Goal: Transaction & Acquisition: Book appointment/travel/reservation

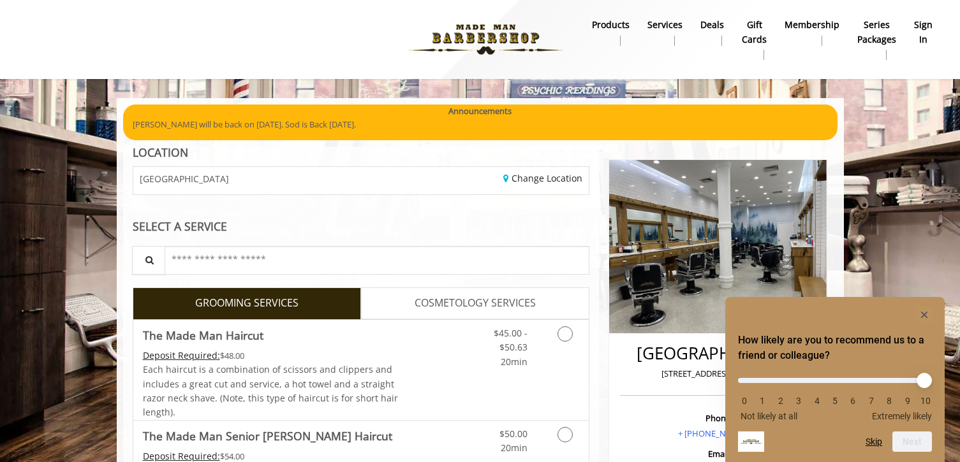
click at [915, 21] on b "sign in" at bounding box center [923, 32] width 18 height 29
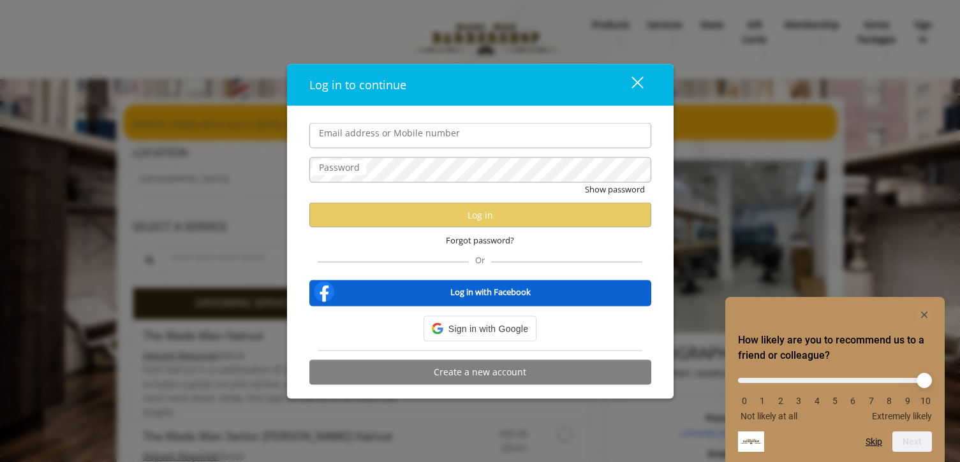
type input "**********"
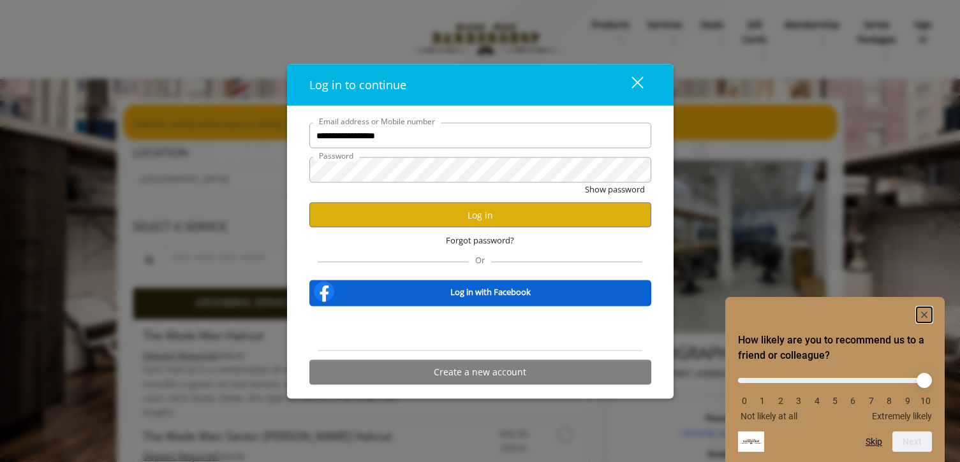
click at [928, 316] on rect "Hide survey" at bounding box center [923, 314] width 15 height 15
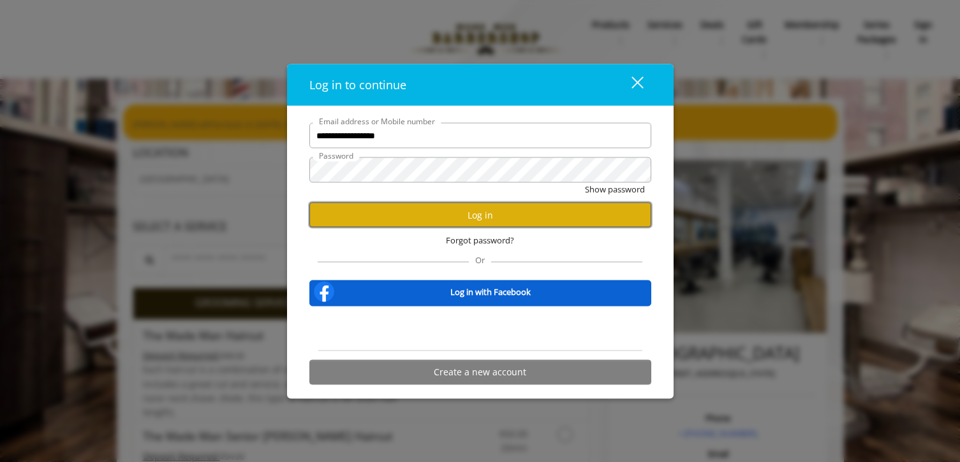
click at [474, 208] on button "Log in" at bounding box center [480, 215] width 342 height 25
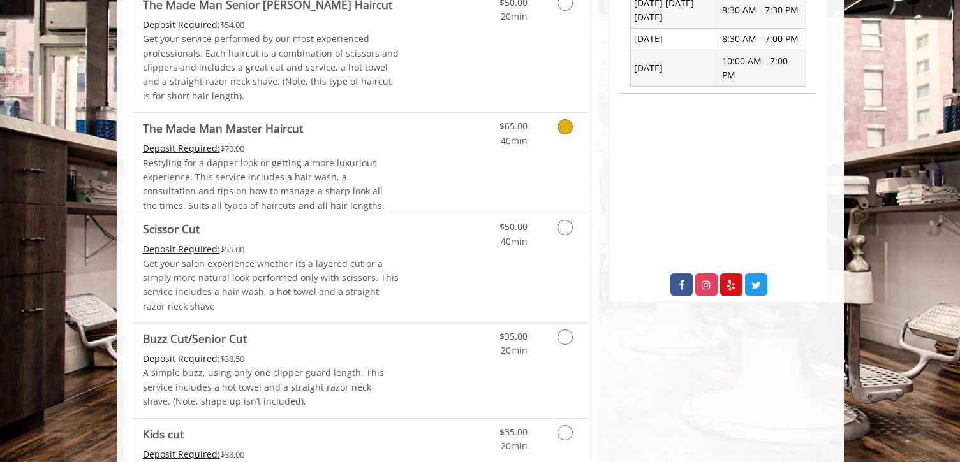
scroll to position [574, 0]
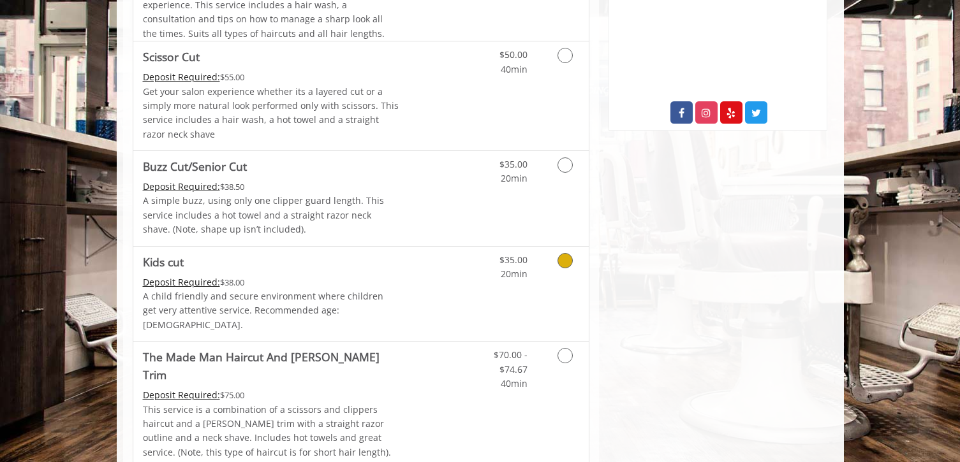
click at [298, 288] on div "Deposit Required: $38.00" at bounding box center [271, 282] width 256 height 14
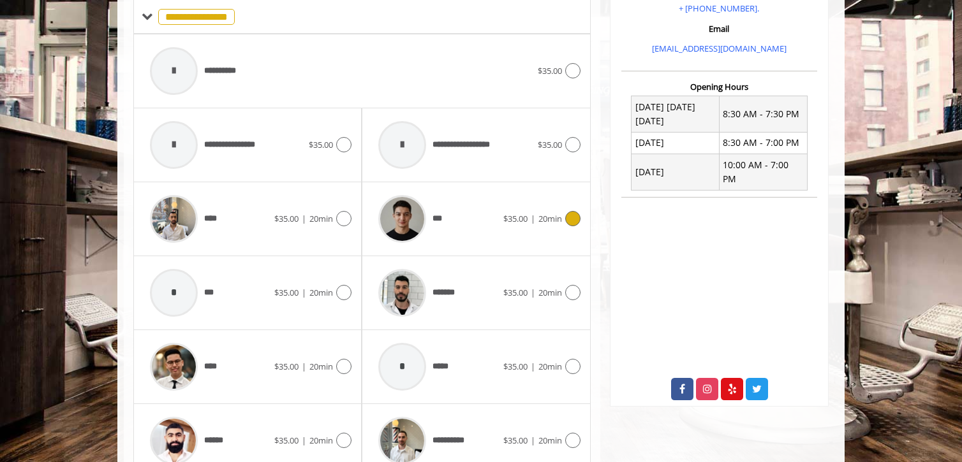
scroll to position [442, 0]
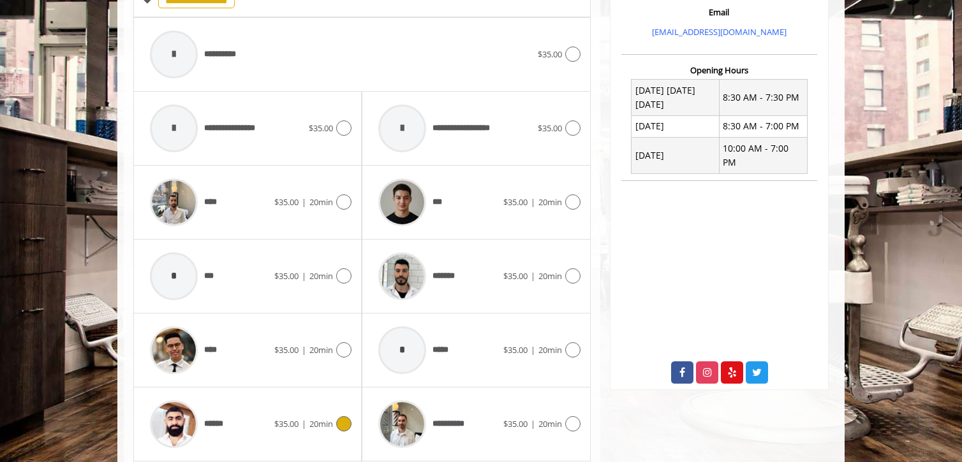
click at [264, 406] on div "******" at bounding box center [208, 424] width 131 height 61
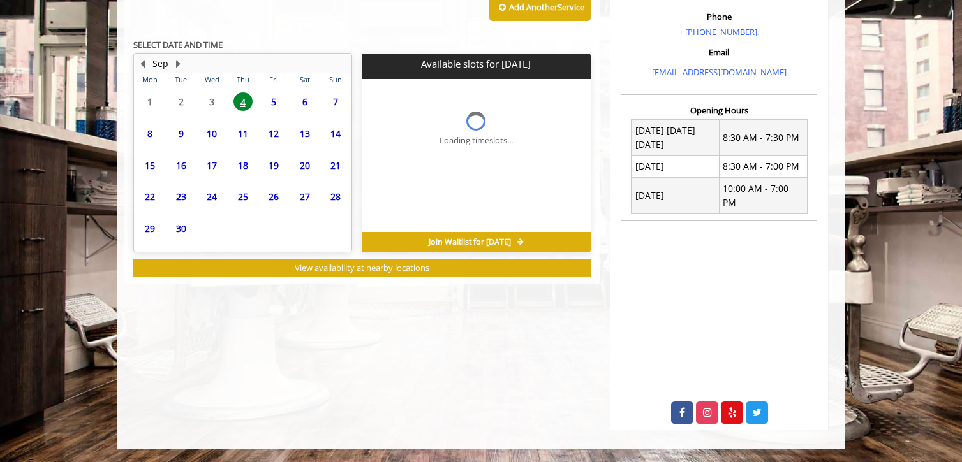
scroll to position [388, 0]
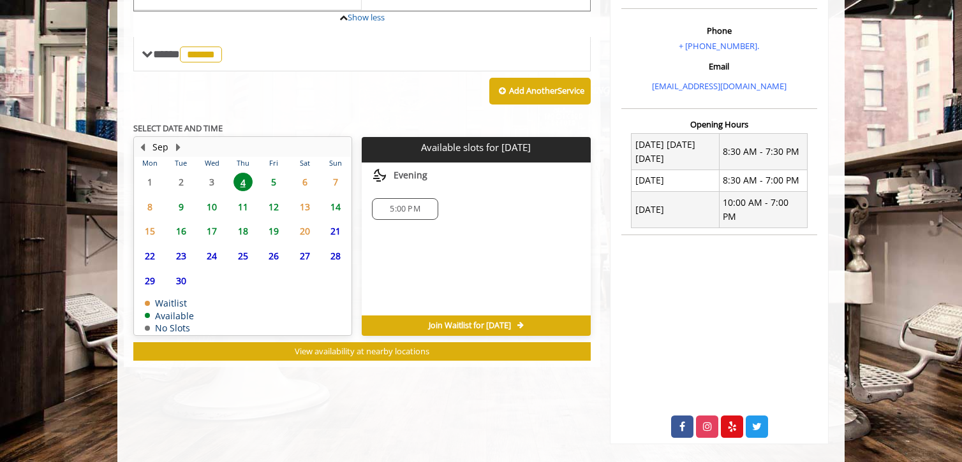
click at [337, 173] on span "7" at bounding box center [335, 182] width 19 height 18
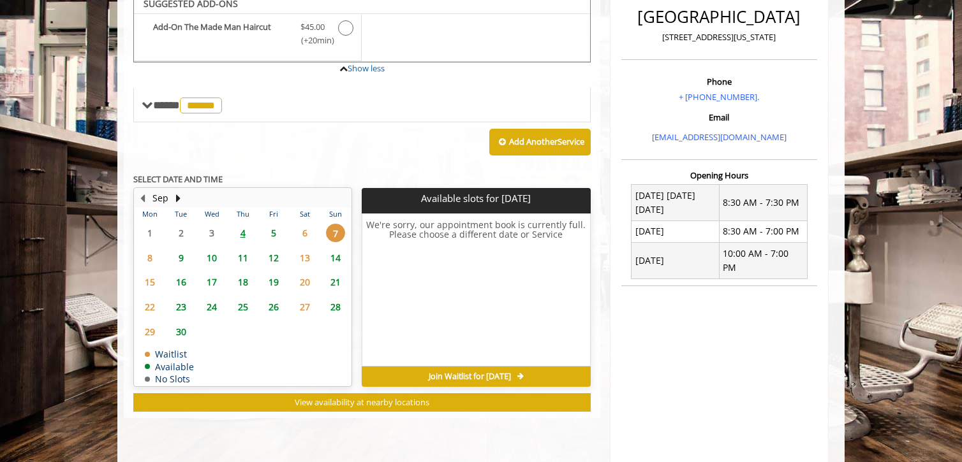
scroll to position [315, 0]
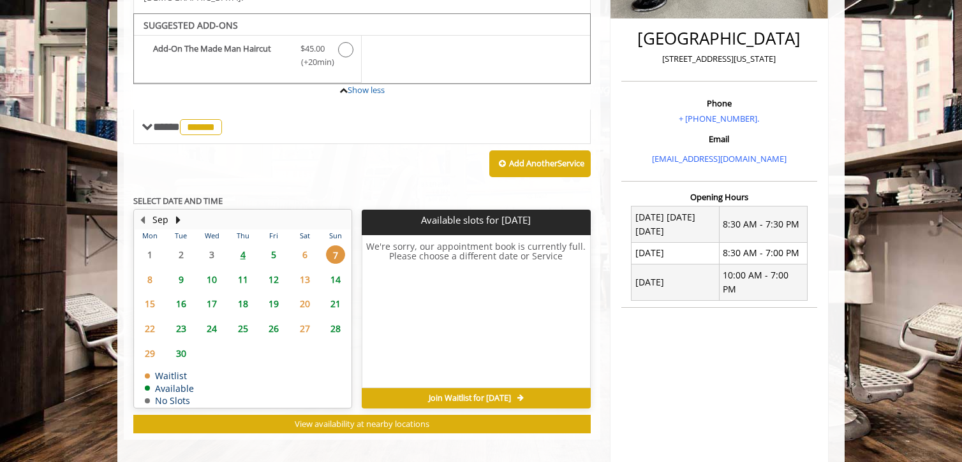
click at [275, 246] on span "5" at bounding box center [273, 255] width 19 height 18
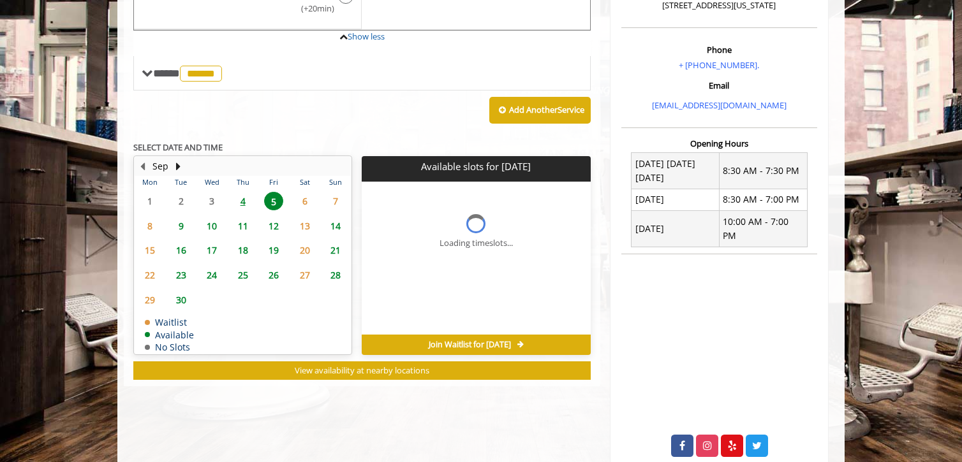
scroll to position [388, 0]
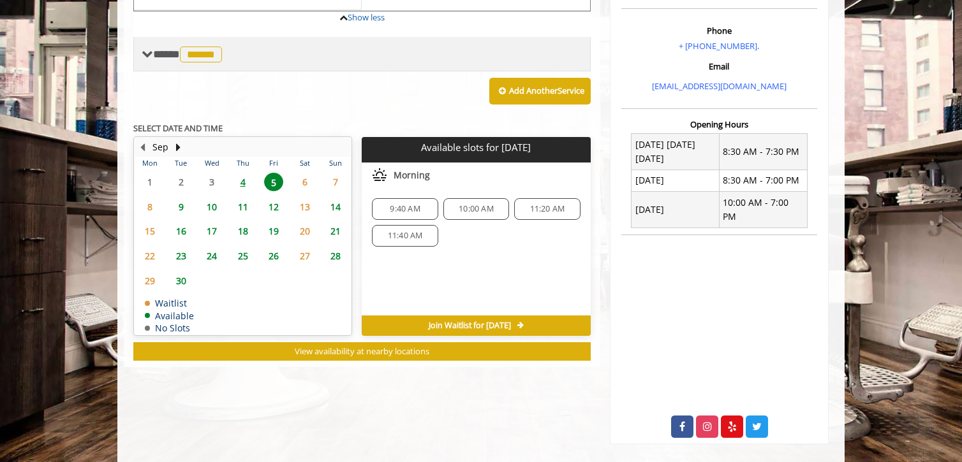
click at [180, 48] on span "**** ****** ********" at bounding box center [189, 53] width 72 height 11
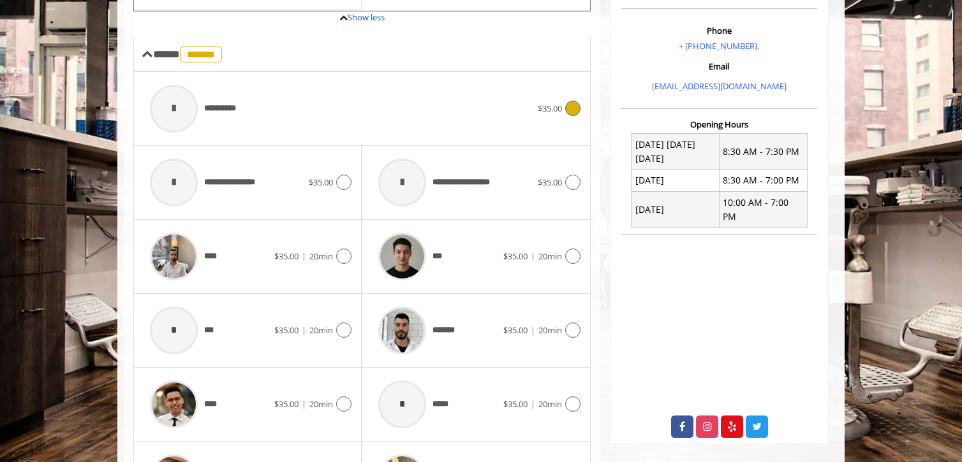
click at [223, 102] on span "**********" at bounding box center [225, 108] width 43 height 13
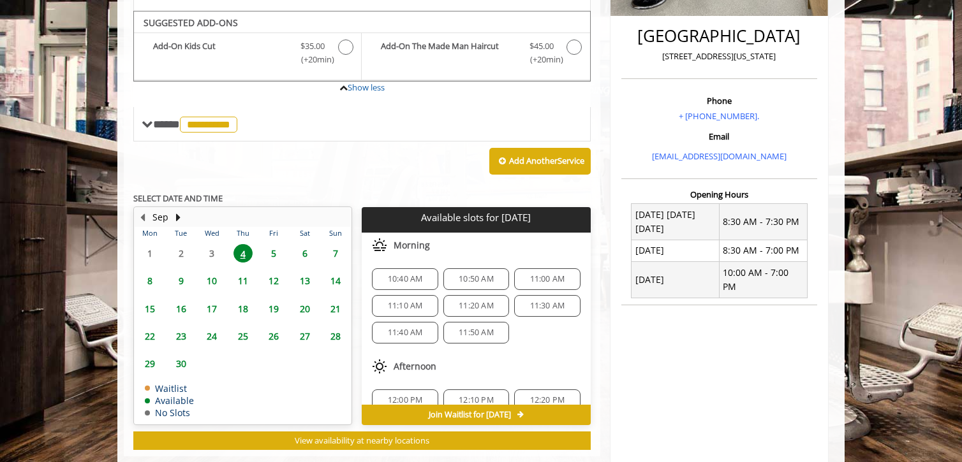
scroll to position [315, 0]
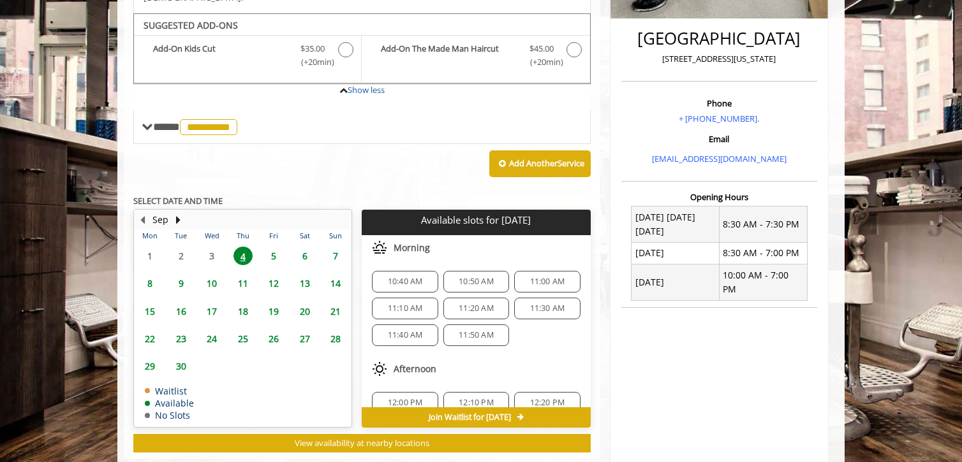
click at [335, 247] on span "7" at bounding box center [335, 256] width 19 height 18
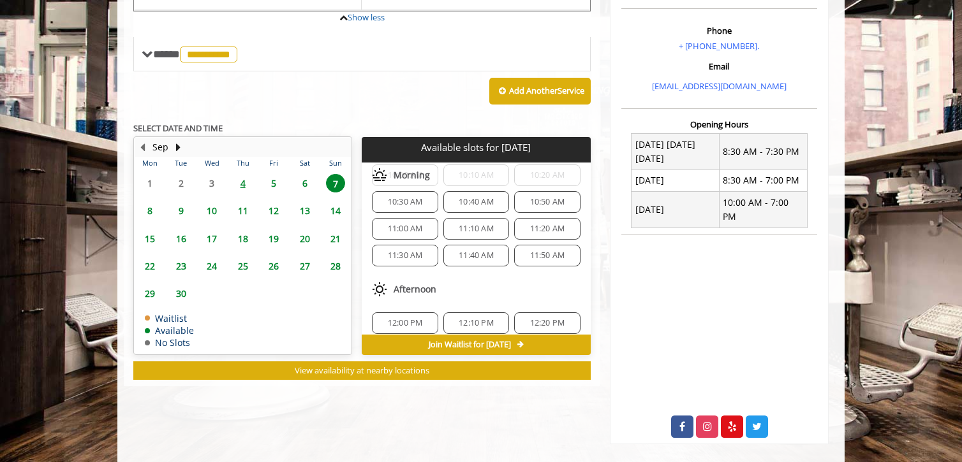
scroll to position [64, 0]
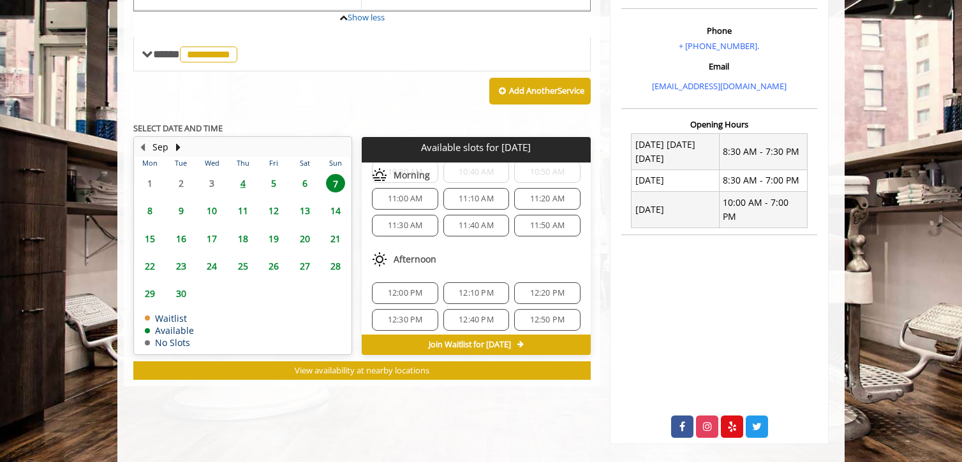
click at [412, 288] on span "12:00 PM" at bounding box center [405, 293] width 35 height 10
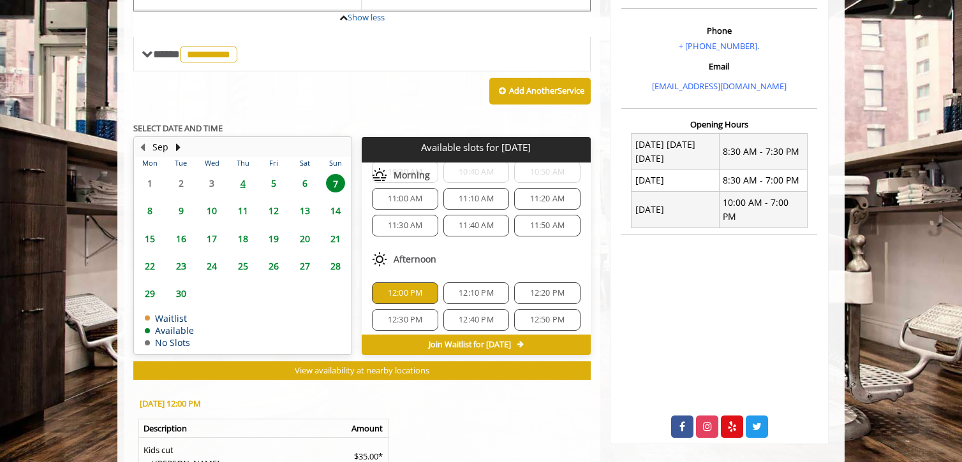
scroll to position [560, 0]
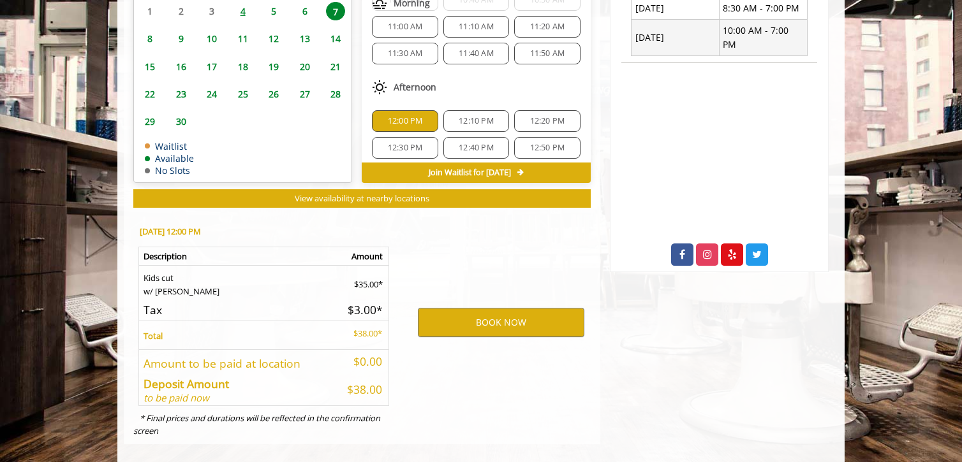
click at [813, 290] on div "[GEOGRAPHIC_DATA] [STREET_ADDRESS][US_STATE] Phone + [PHONE_NUMBER]. Email [EMA…" at bounding box center [719, 16] width 238 height 858
click at [467, 309] on button "BOOK NOW" at bounding box center [501, 322] width 166 height 29
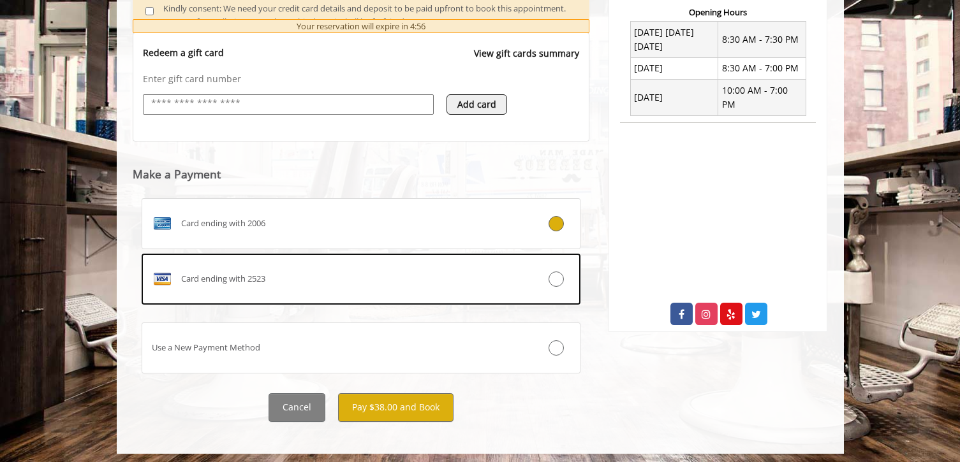
scroll to position [501, 0]
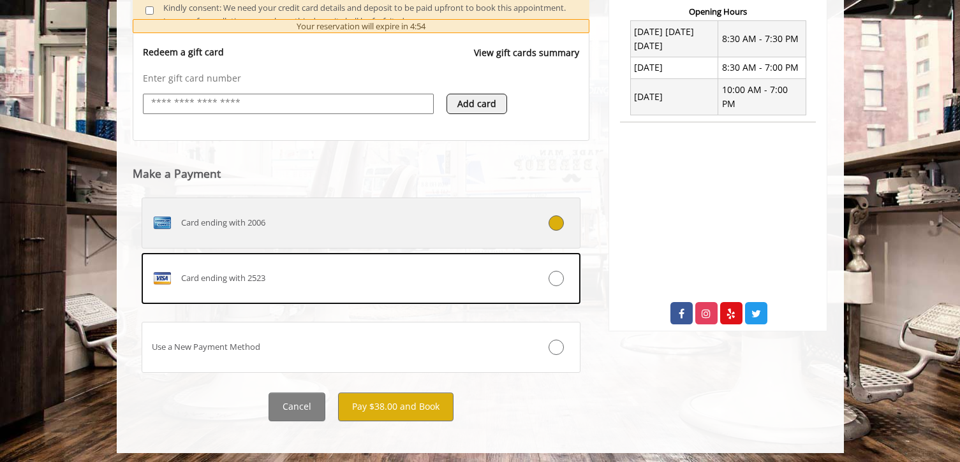
click at [336, 219] on div "Card ending with 2006" at bounding box center [324, 223] width 365 height 20
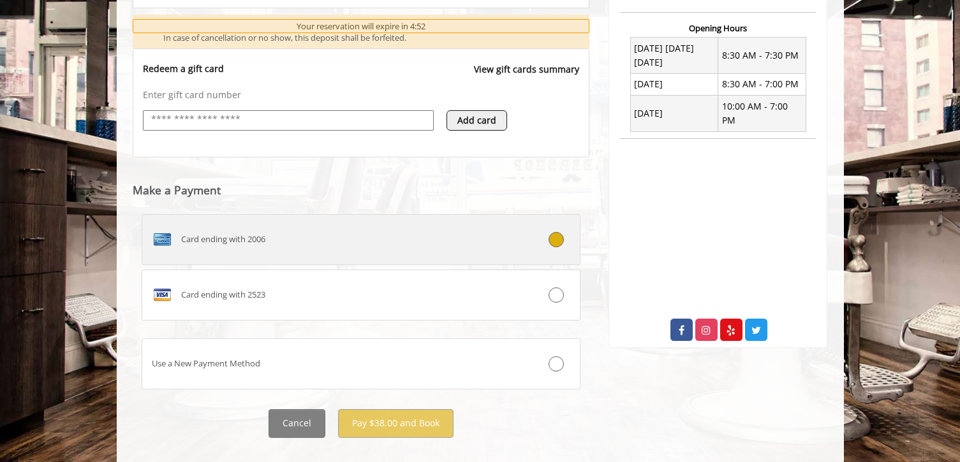
click at [321, 236] on div "Card ending with 2006" at bounding box center [324, 240] width 365 height 20
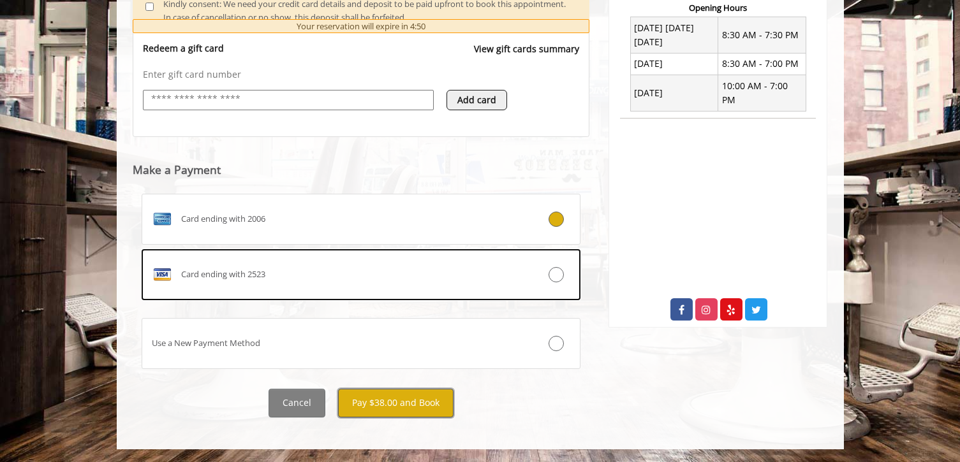
click at [398, 399] on button "Pay $38.00 and Book" at bounding box center [395, 403] width 115 height 29
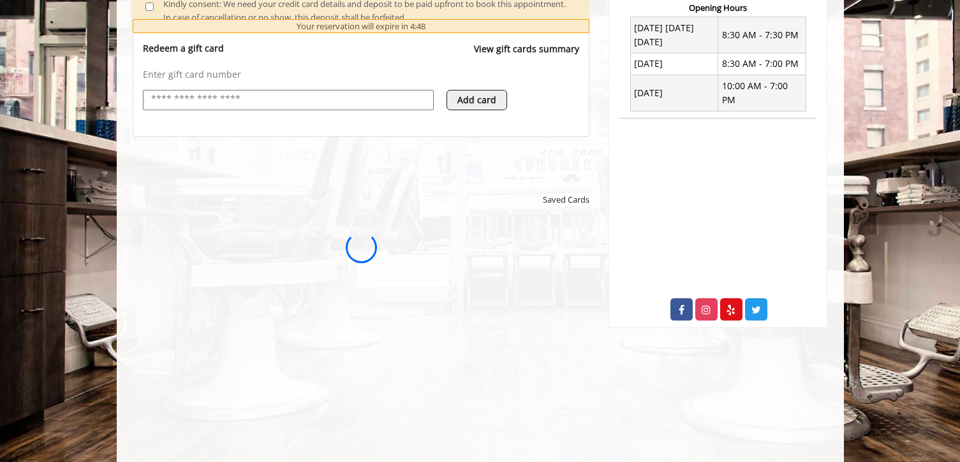
scroll to position [0, 0]
